Goal: Information Seeking & Learning: Learn about a topic

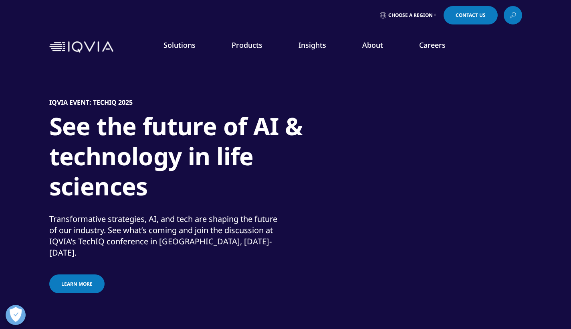
click at [423, 13] on span "Choose a Region" at bounding box center [410, 15] width 44 height 6
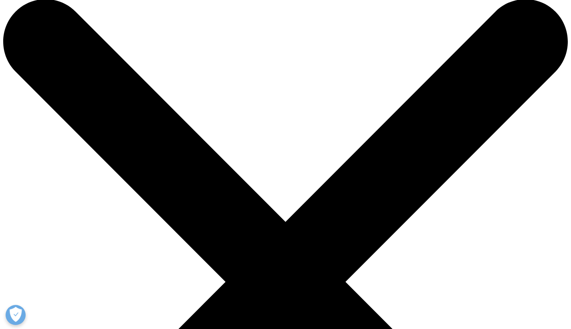
scroll to position [16, 0]
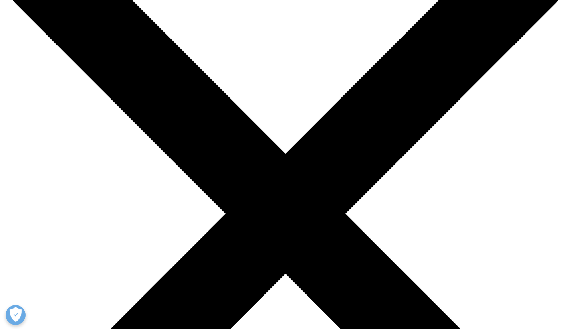
scroll to position [88, 0]
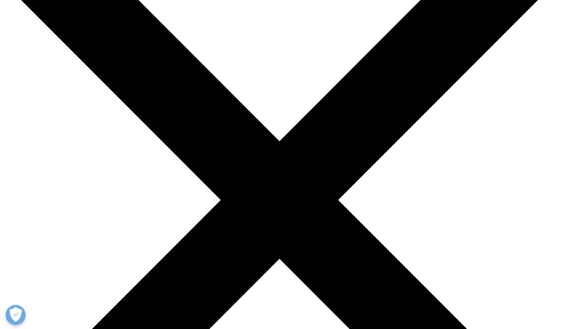
scroll to position [0, 0]
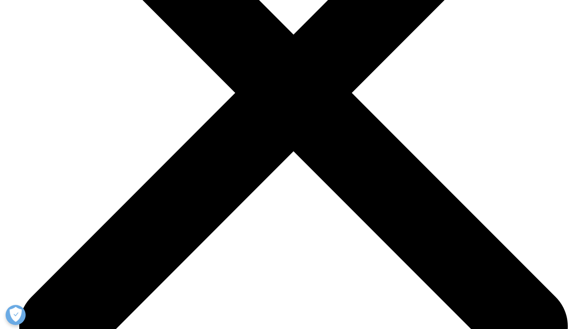
scroll to position [2693, 0]
